Goal: Navigation & Orientation: Find specific page/section

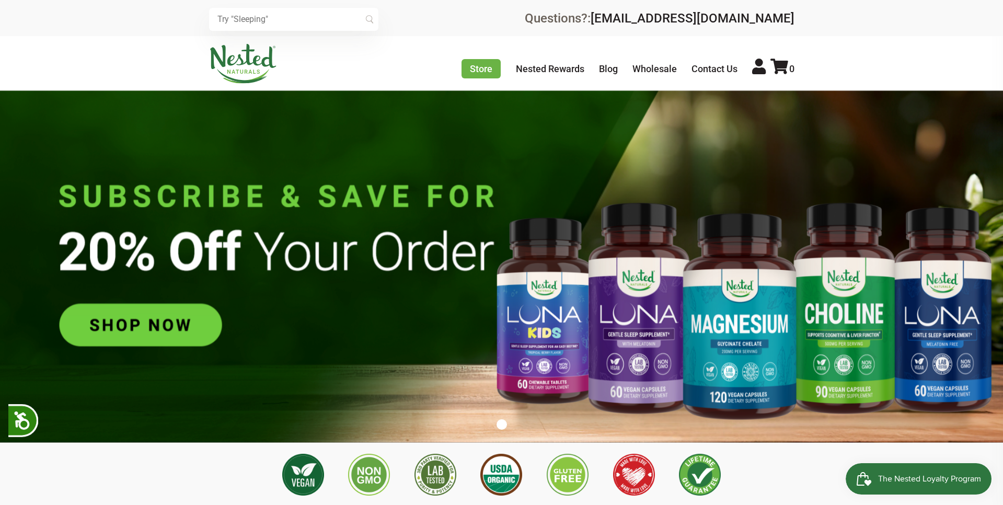
scroll to position [0, 183]
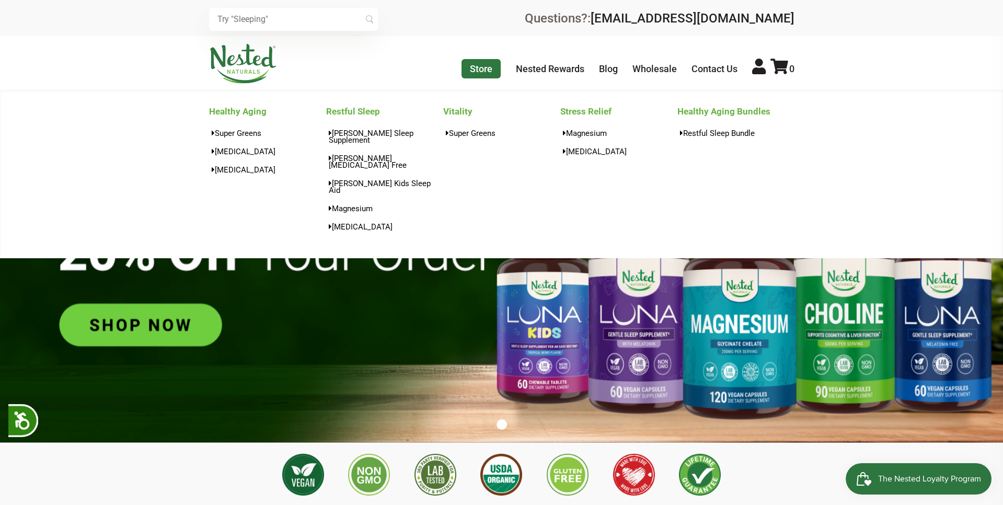
click at [488, 70] on link "Store" at bounding box center [481, 68] width 39 height 19
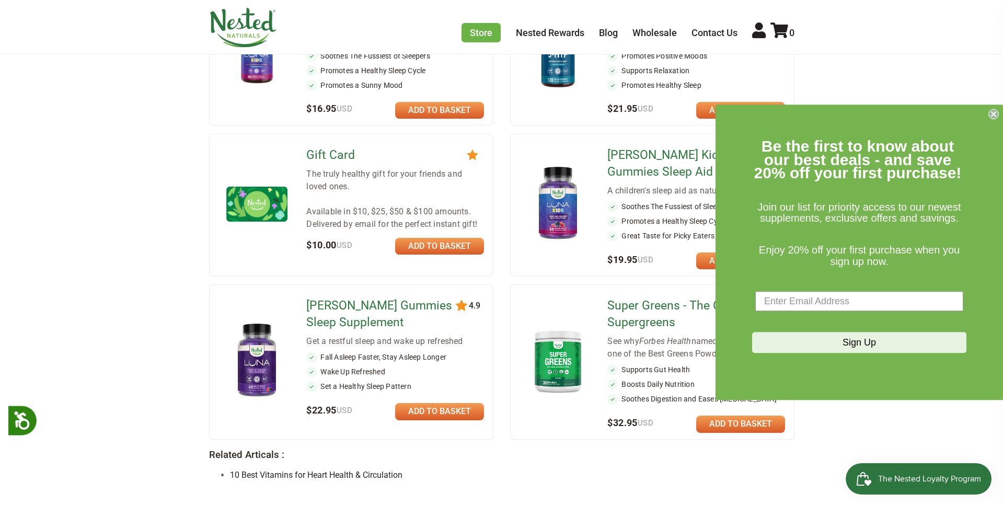
scroll to position [740, 0]
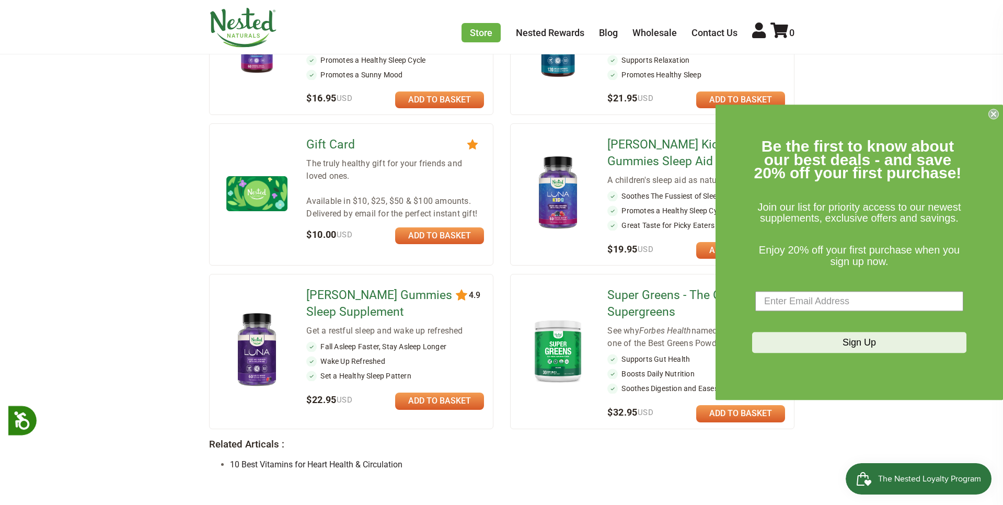
click at [993, 114] on icon "Close dialog" at bounding box center [994, 114] width 4 height 4
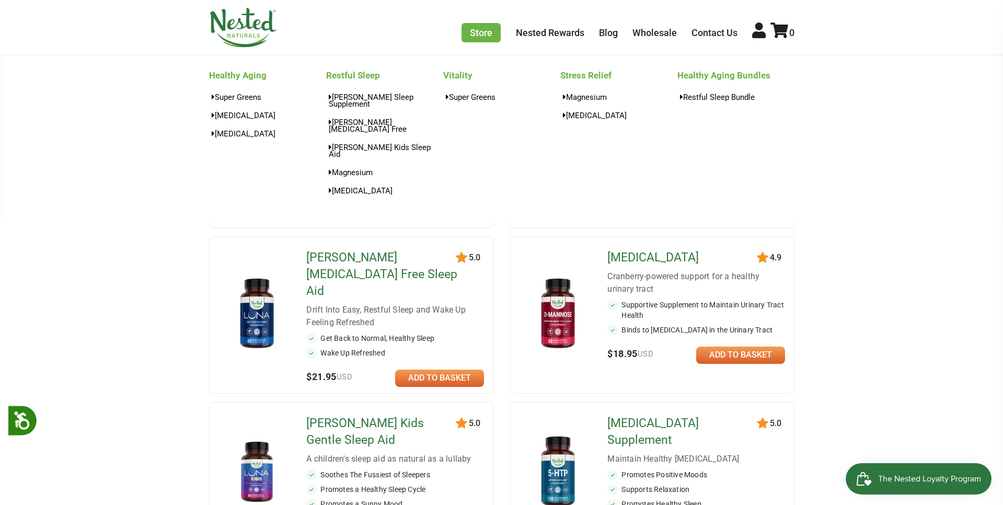
scroll to position [312, 0]
